Goal: Find specific page/section: Find specific page/section

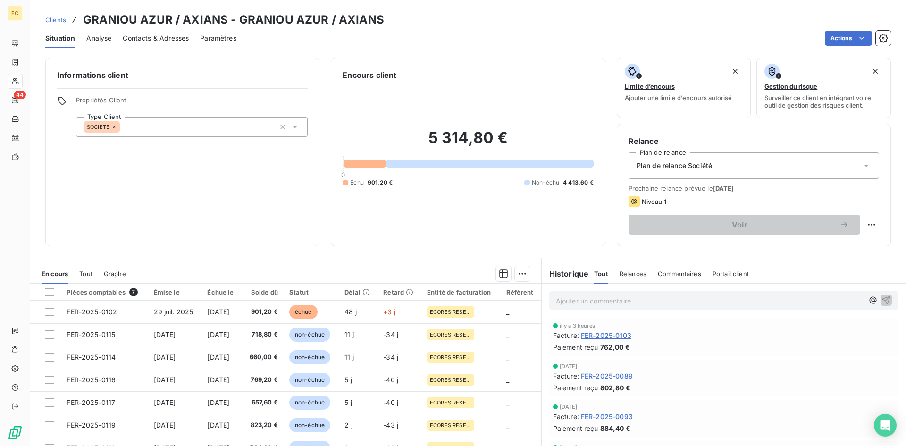
scroll to position [48, 0]
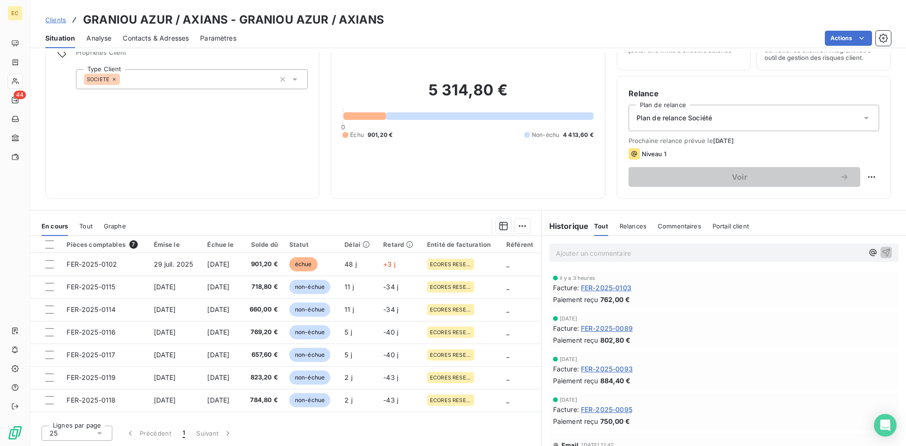
click at [59, 18] on span "Clients" at bounding box center [55, 20] width 21 height 8
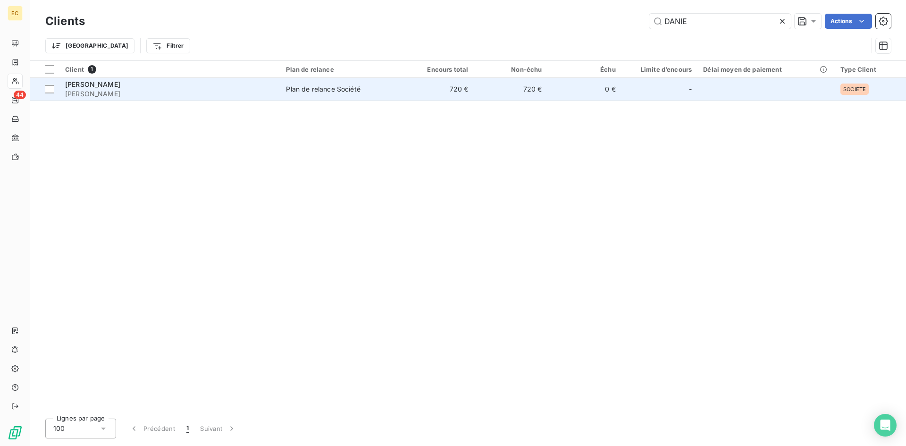
type input "DANIE"
click at [149, 93] on span "[PERSON_NAME]" at bounding box center [170, 93] width 210 height 9
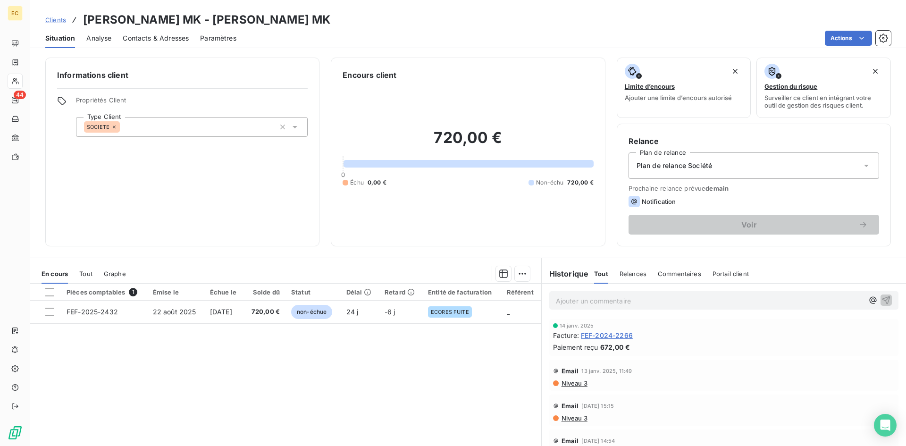
click at [679, 270] on span "Commentaires" at bounding box center [679, 274] width 43 height 8
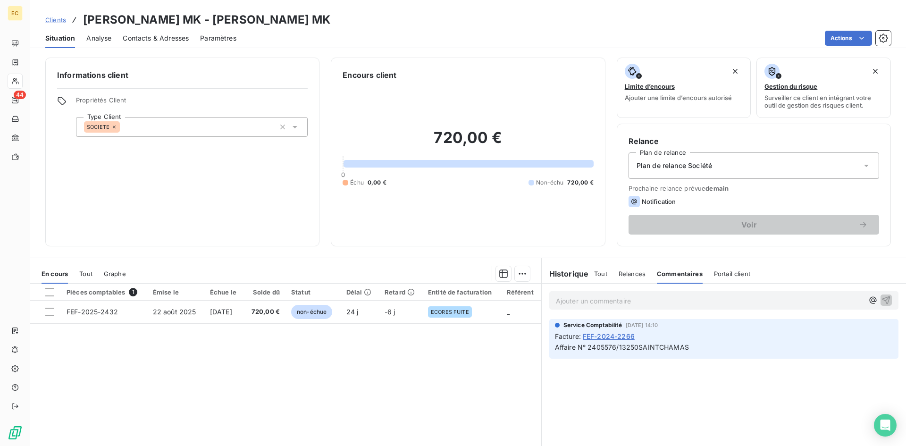
click at [597, 272] on span "Tout" at bounding box center [600, 274] width 13 height 8
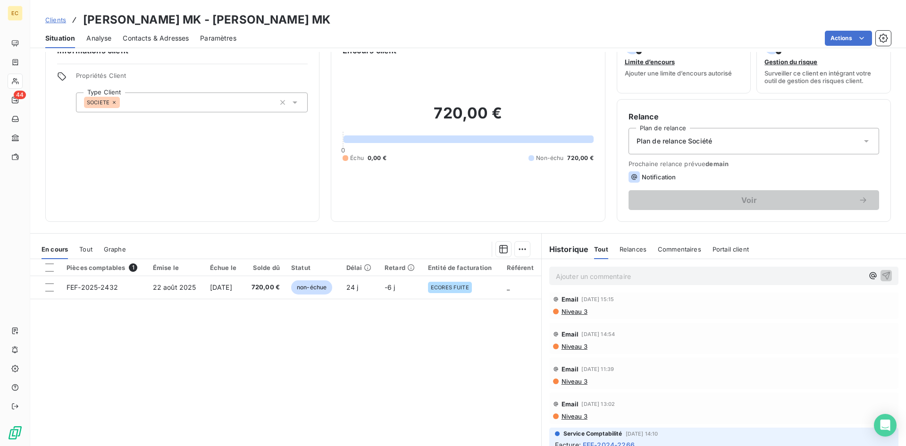
scroll to position [48, 0]
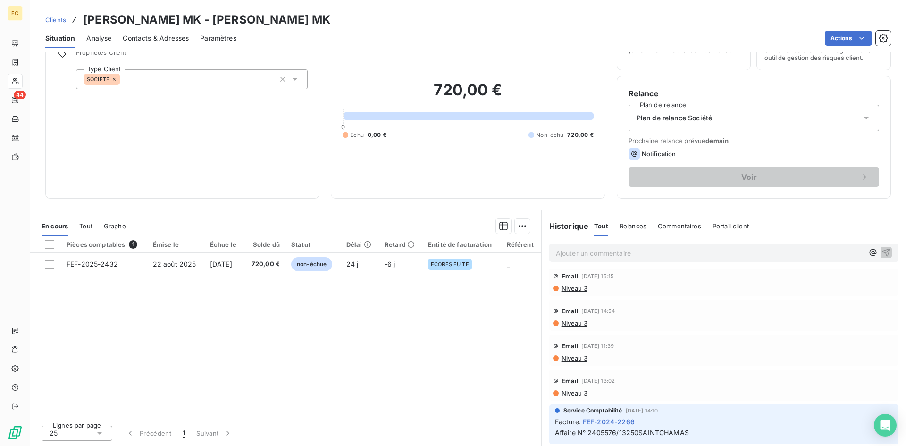
click at [61, 22] on span "Clients" at bounding box center [55, 20] width 21 height 8
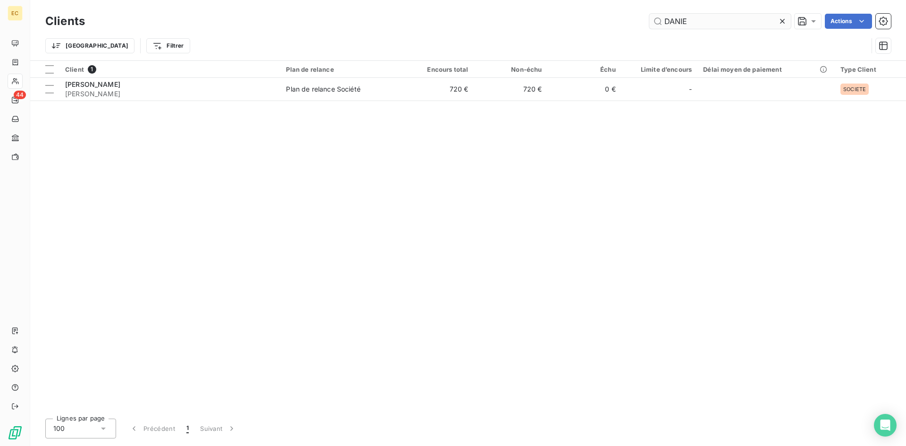
drag, startPoint x: 700, startPoint y: 25, endPoint x: 650, endPoint y: 18, distance: 50.5
click at [650, 18] on input "DANIE" at bounding box center [720, 21] width 142 height 15
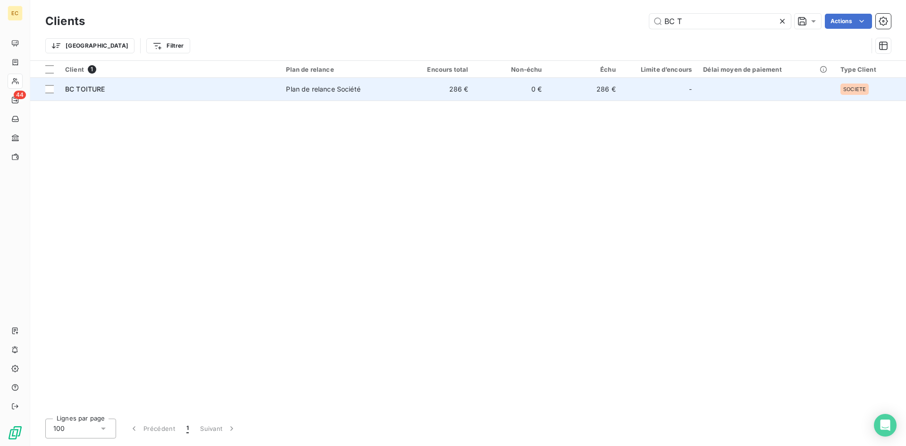
type input "BC T"
click at [197, 88] on div "BC TOITURE" at bounding box center [170, 88] width 210 height 9
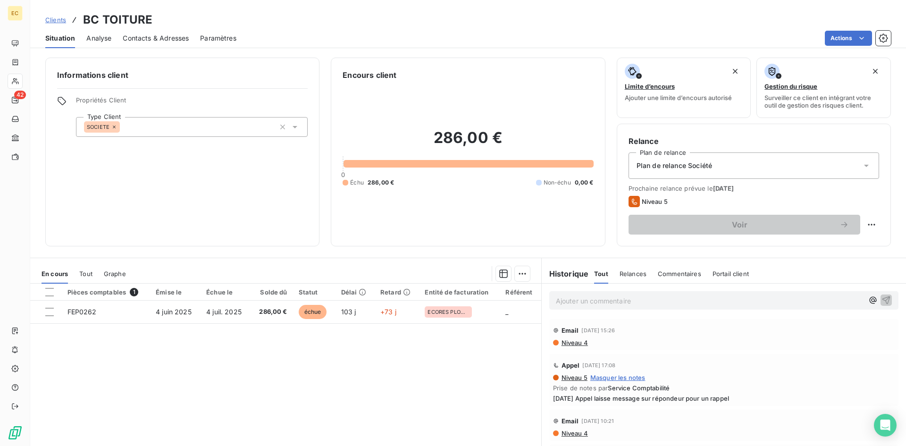
click at [48, 20] on span "Clients" at bounding box center [55, 20] width 21 height 8
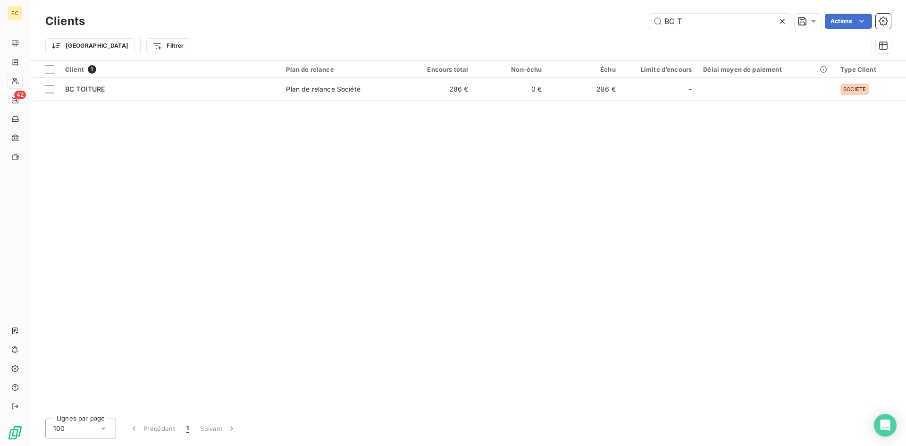
drag, startPoint x: 709, startPoint y: 23, endPoint x: 612, endPoint y: 25, distance: 97.2
click at [612, 25] on div "BC T Actions" at bounding box center [493, 21] width 795 height 15
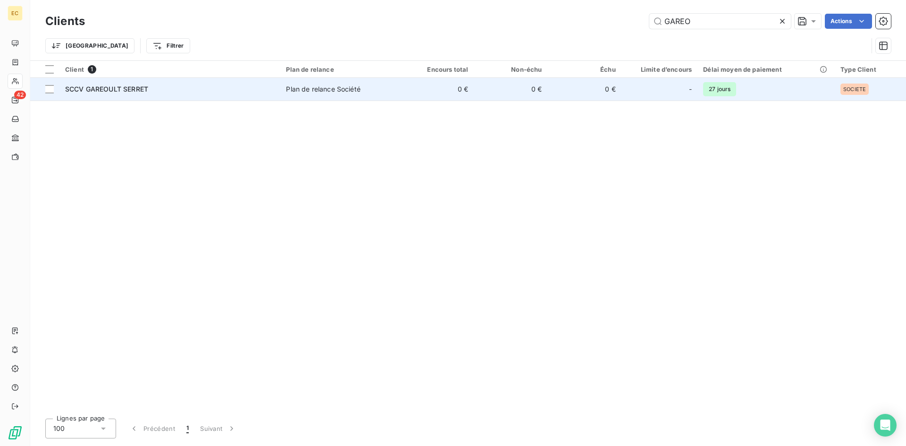
type input "GAREO"
click at [133, 87] on span "SCCV GAREOULT SERRET" at bounding box center [106, 89] width 83 height 8
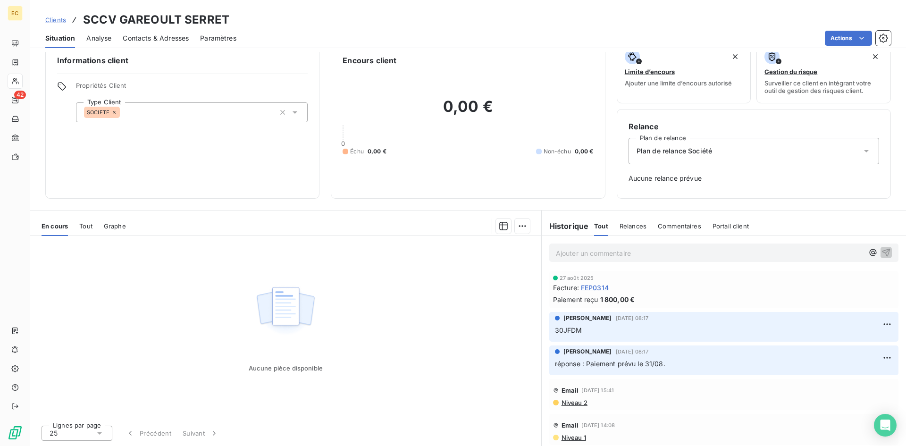
click at [594, 287] on span "FEP0314" at bounding box center [595, 288] width 28 height 10
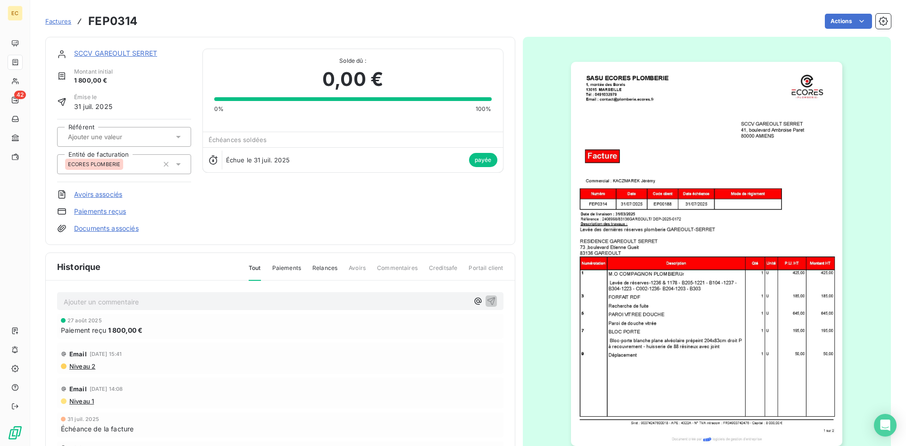
click at [59, 22] on span "Factures" at bounding box center [58, 21] width 26 height 8
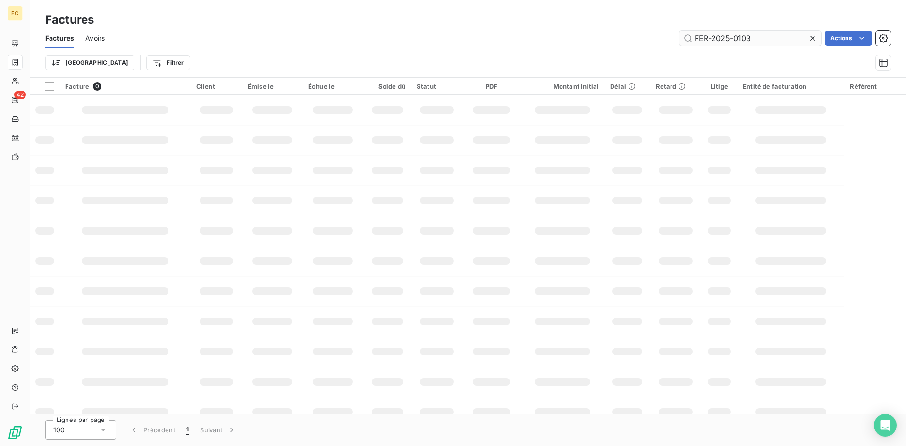
drag, startPoint x: 785, startPoint y: 34, endPoint x: 690, endPoint y: 38, distance: 94.9
click at [690, 38] on input "FER-2025-0103" at bounding box center [751, 38] width 142 height 15
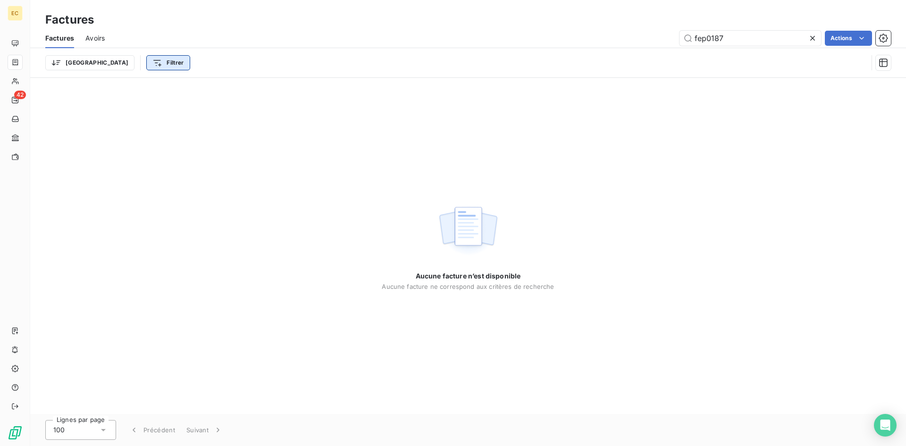
type input "fep0187"
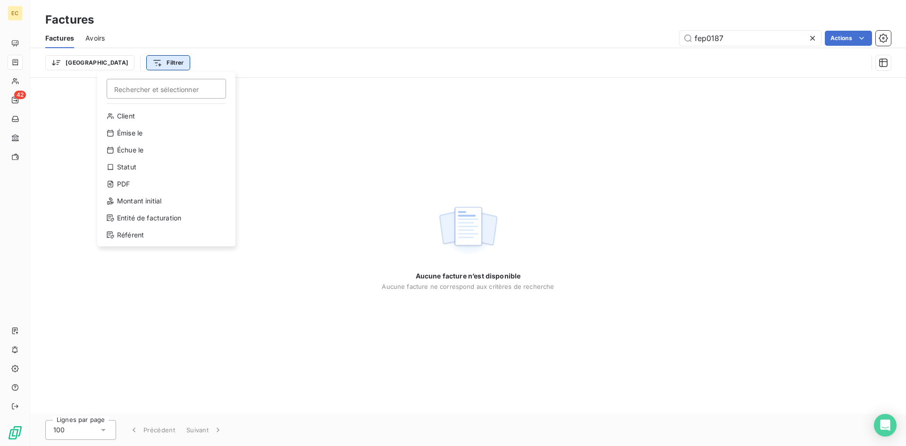
click at [120, 60] on html "EC 42 Factures Factures Avoirs fep0187 Actions Trier Filtrer Rechercher et séle…" at bounding box center [453, 223] width 906 height 446
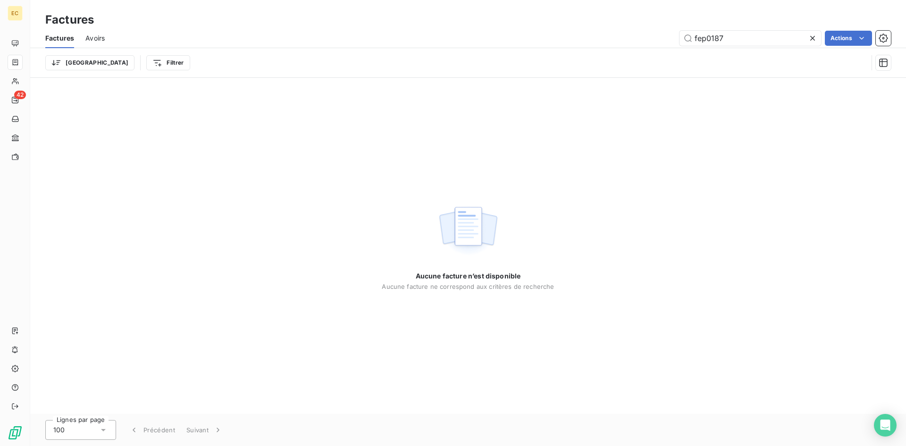
click at [67, 64] on html "EC 42 Factures Factures Avoirs fep0187 Actions Trier Filtrer Aucune facture n’e…" at bounding box center [453, 223] width 906 height 446
